Goal: Find specific page/section: Find specific page/section

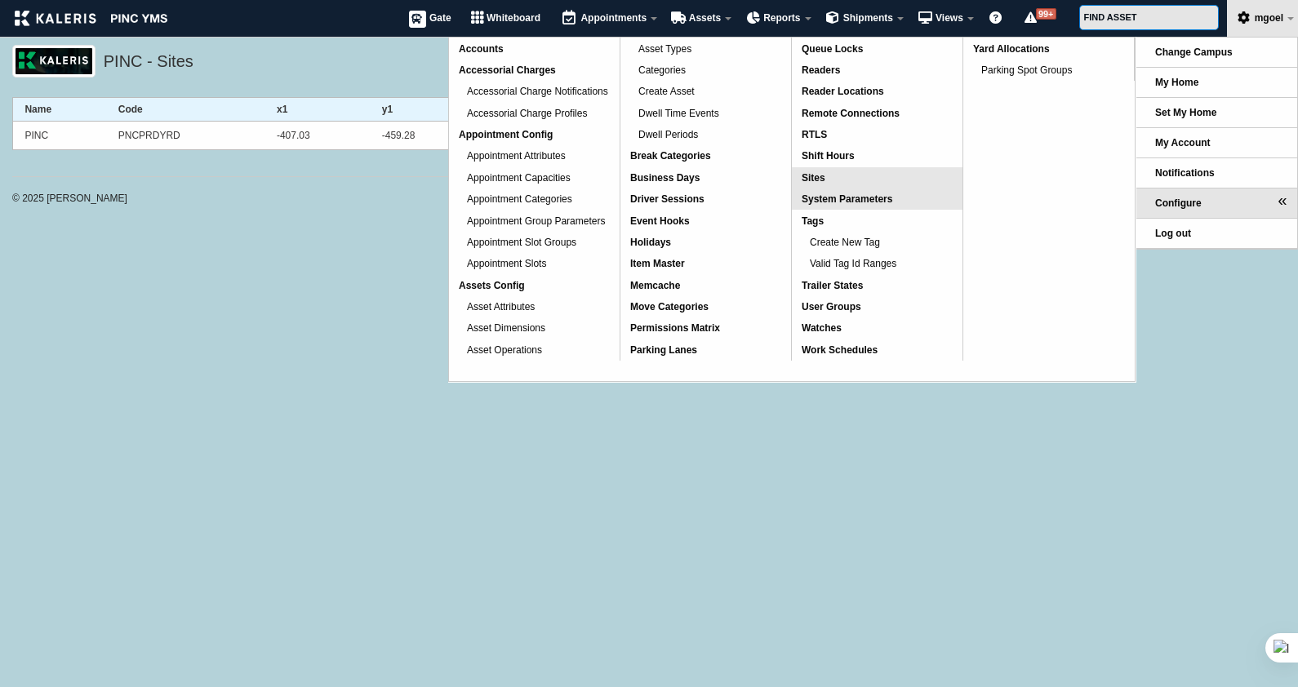
click at [886, 198] on span "System Parameters" at bounding box center [847, 198] width 91 height 11
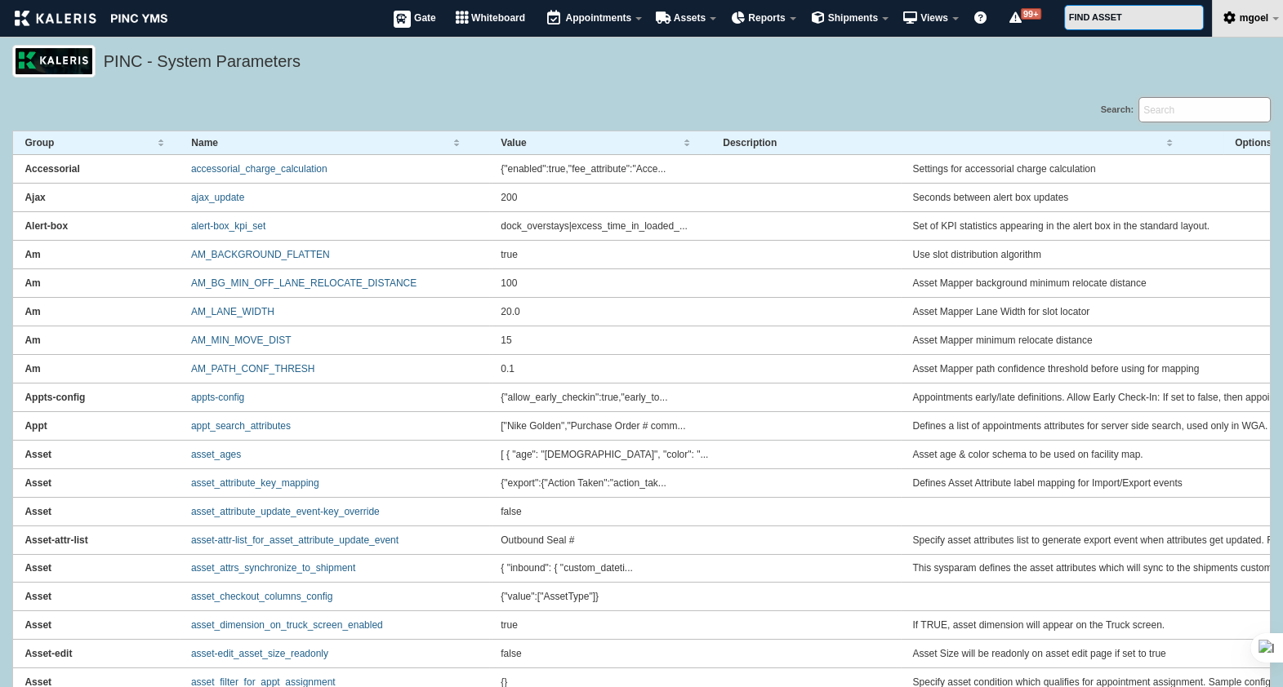
click at [1198, 106] on input "Search:" at bounding box center [1204, 109] width 132 height 25
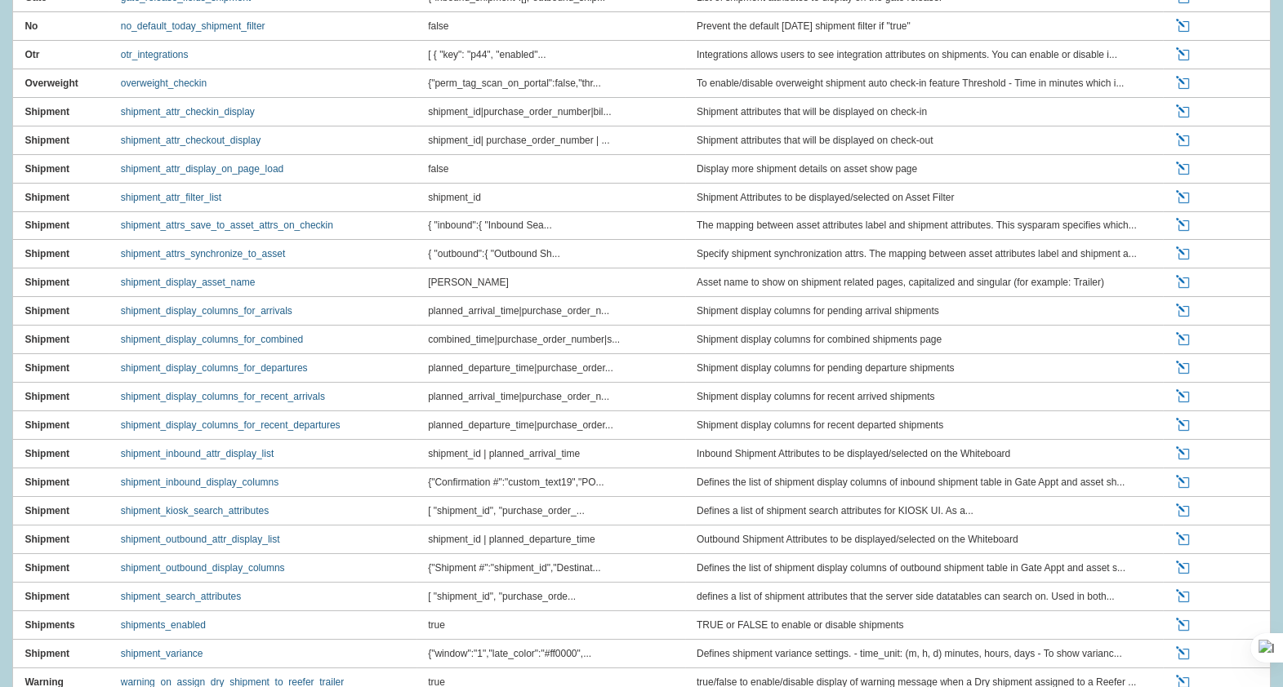
scroll to position [364, 0]
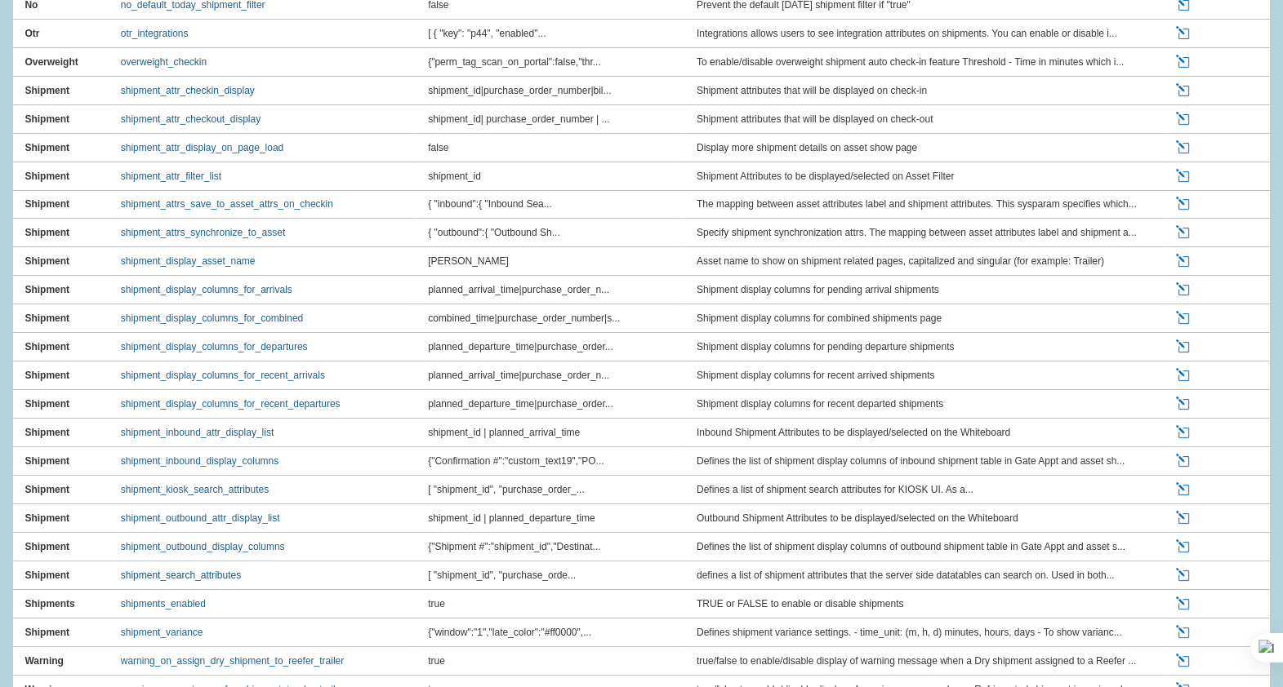
type input "shipment se"
click at [207, 574] on link "shipment_search_attributes" at bounding box center [181, 575] width 120 height 11
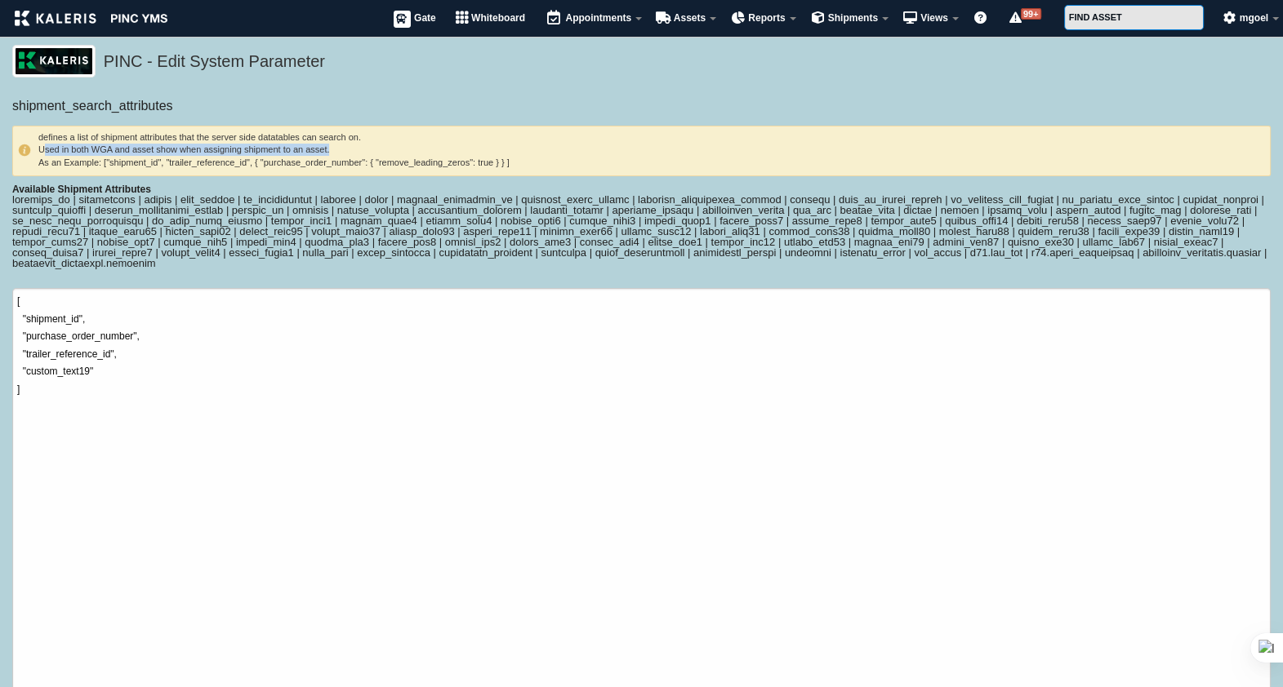
drag, startPoint x: 41, startPoint y: 147, endPoint x: 345, endPoint y: 153, distance: 304.6
click at [345, 153] on h6 "defines a list of shipment attributes that the server side datatables can searc…" at bounding box center [641, 150] width 1247 height 38
drag, startPoint x: 345, startPoint y: 153, endPoint x: 305, endPoint y: 141, distance: 42.4
click at [305, 141] on h6 "defines a list of shipment attributes that the server side datatables can searc…" at bounding box center [641, 150] width 1247 height 38
drag, startPoint x: 339, startPoint y: 150, endPoint x: 244, endPoint y: 150, distance: 94.7
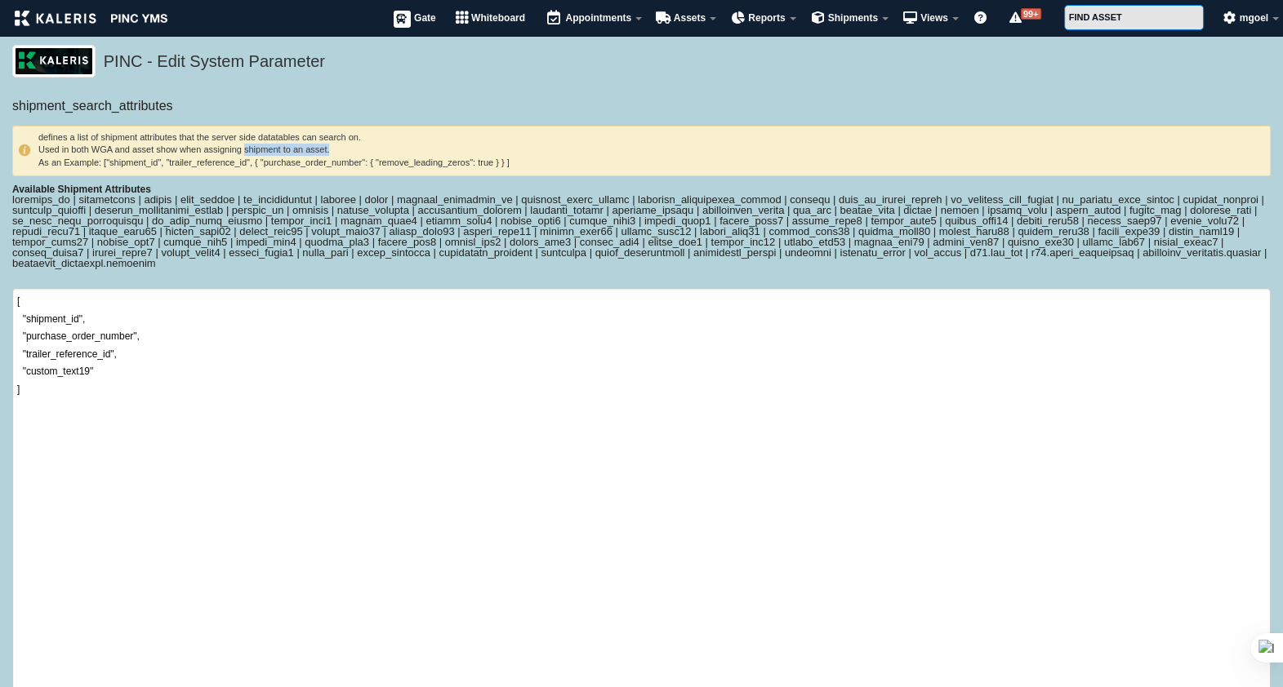
click at [244, 150] on h6 "defines a list of shipment attributes that the server side datatables can searc…" at bounding box center [641, 150] width 1247 height 38
click at [54, 273] on form "shipment_search_attributes defines a list of shipment attributes that the serve…" at bounding box center [641, 434] width 1258 height 675
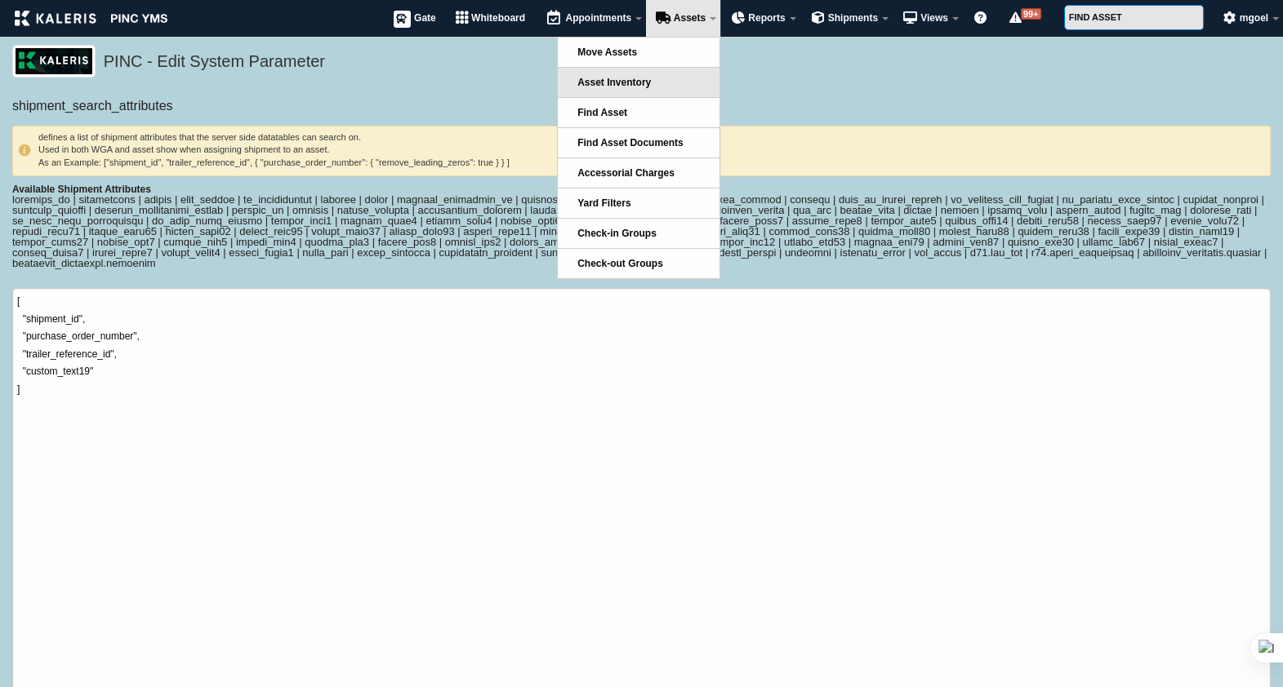
click at [663, 89] on link "Asset Inventory" at bounding box center [639, 82] width 162 height 29
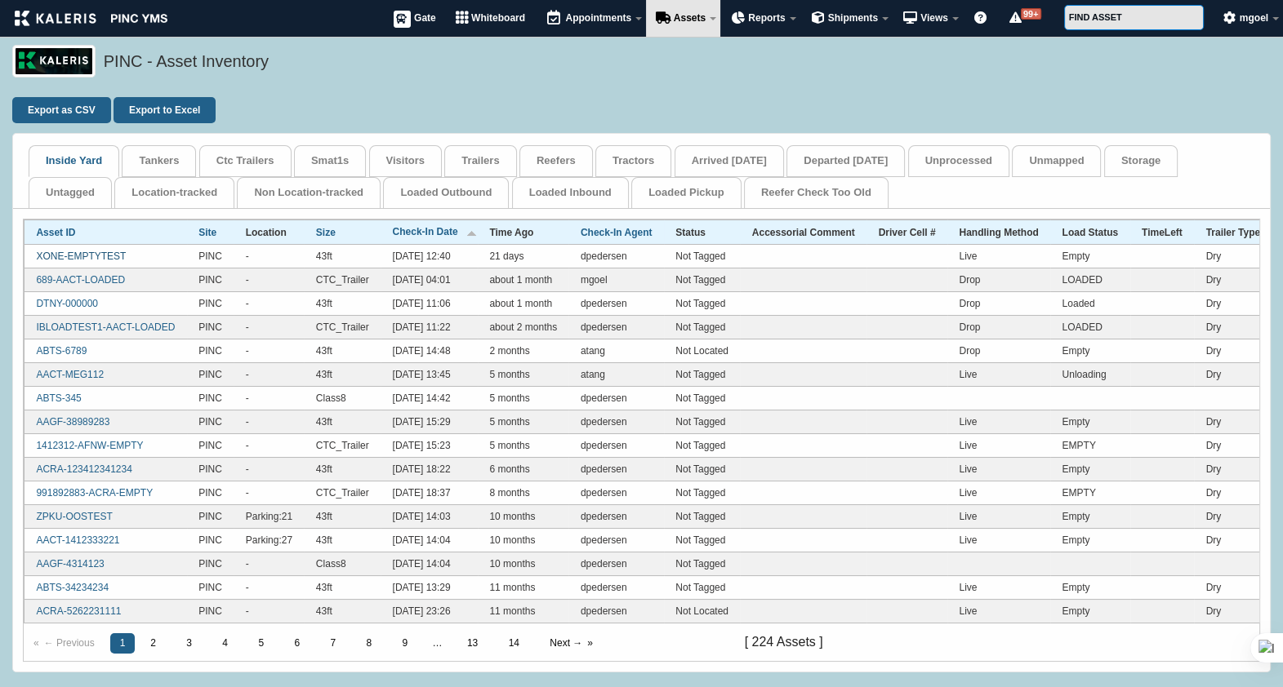
click at [97, 256] on link "XONE-EMPTYTEST" at bounding box center [81, 256] width 90 height 11
